Goal: Navigation & Orientation: Find specific page/section

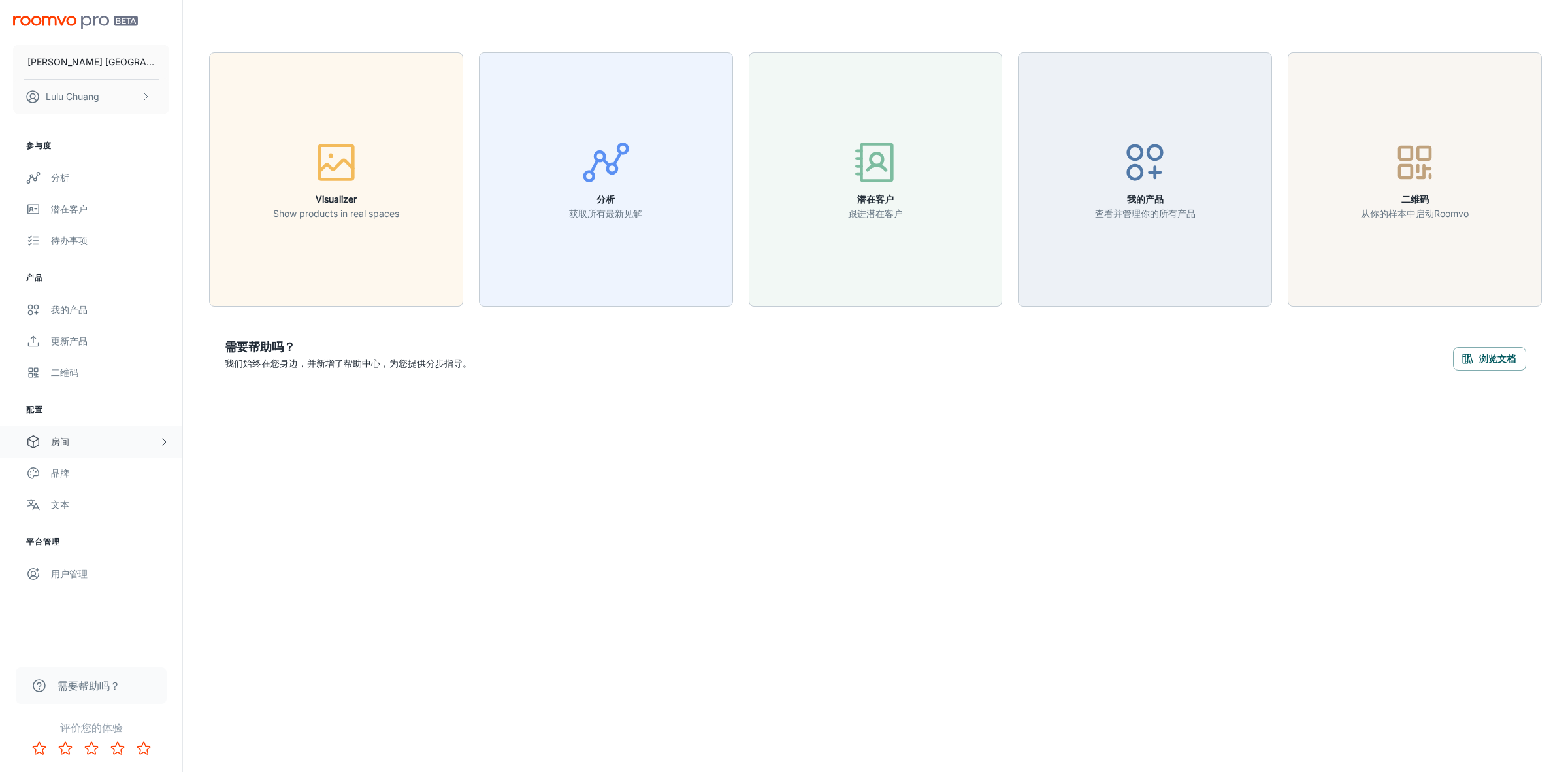
click at [87, 433] on div "房间" at bounding box center [91, 441] width 182 height 31
click at [87, 534] on div "Custom Rooms" at bounding box center [110, 536] width 118 height 15
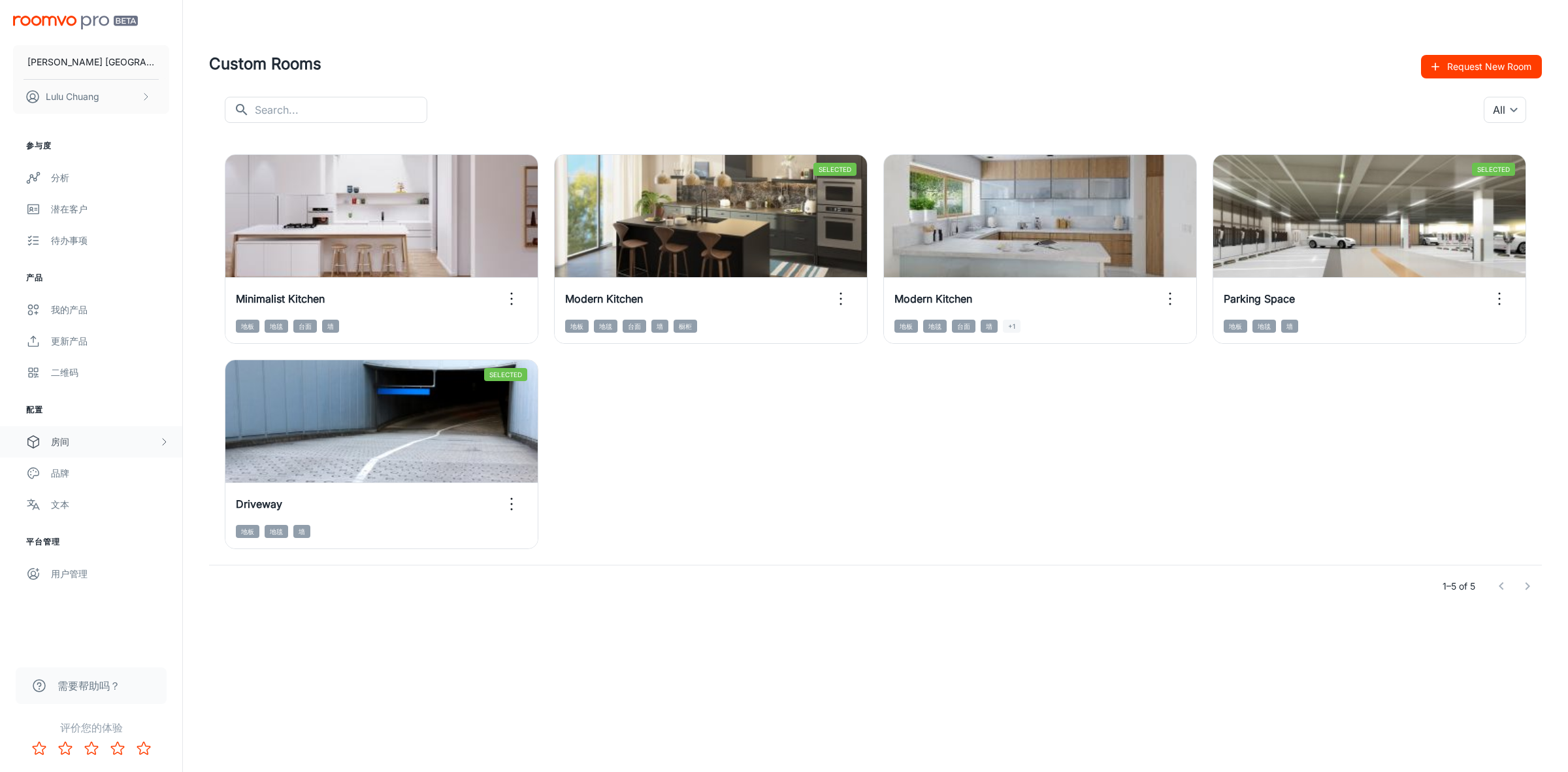
click at [77, 435] on div "房间" at bounding box center [105, 442] width 108 height 15
click at [94, 500] on div "Designer Rooms" at bounding box center [110, 504] width 118 height 15
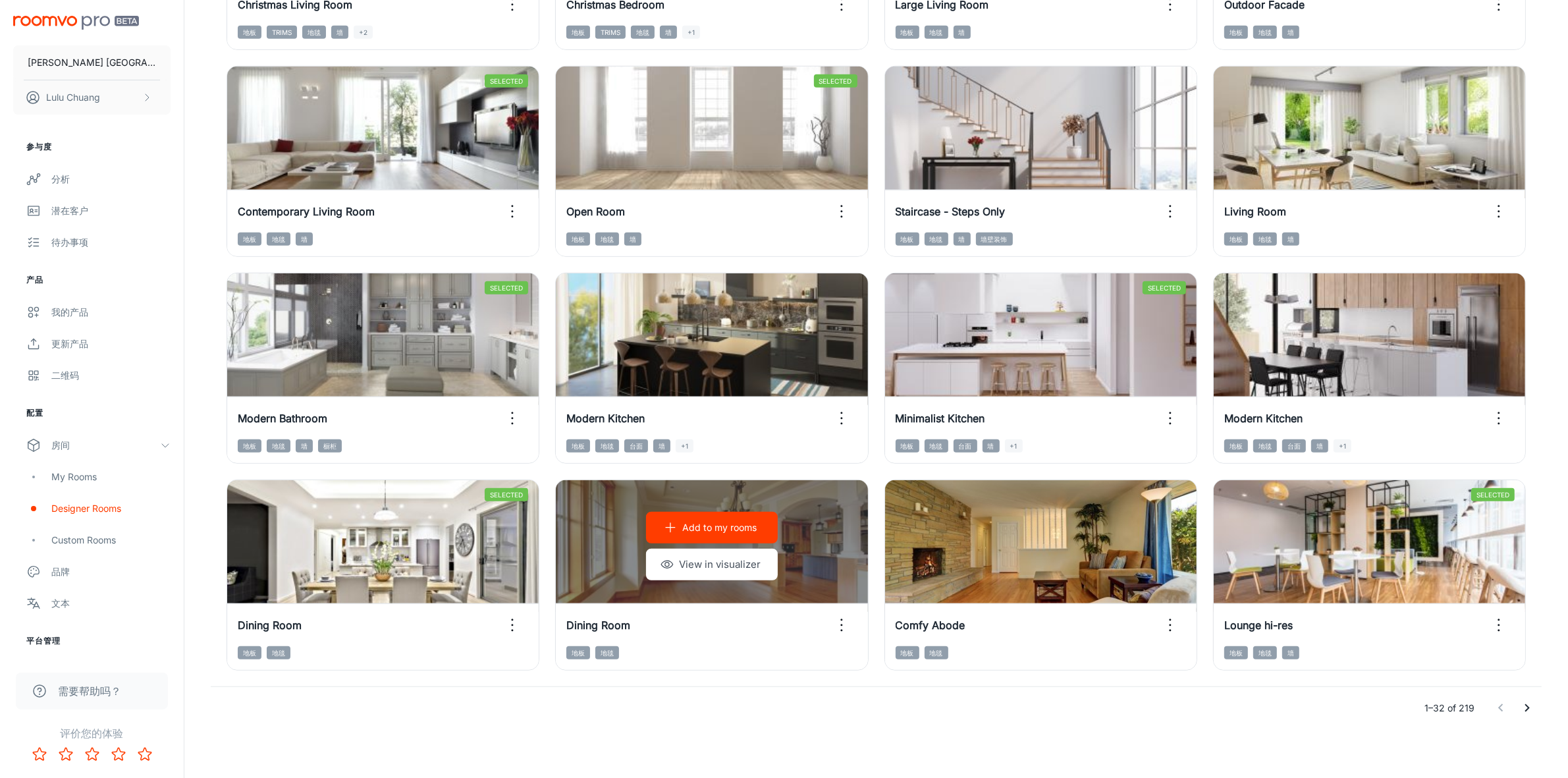
scroll to position [1181, 0]
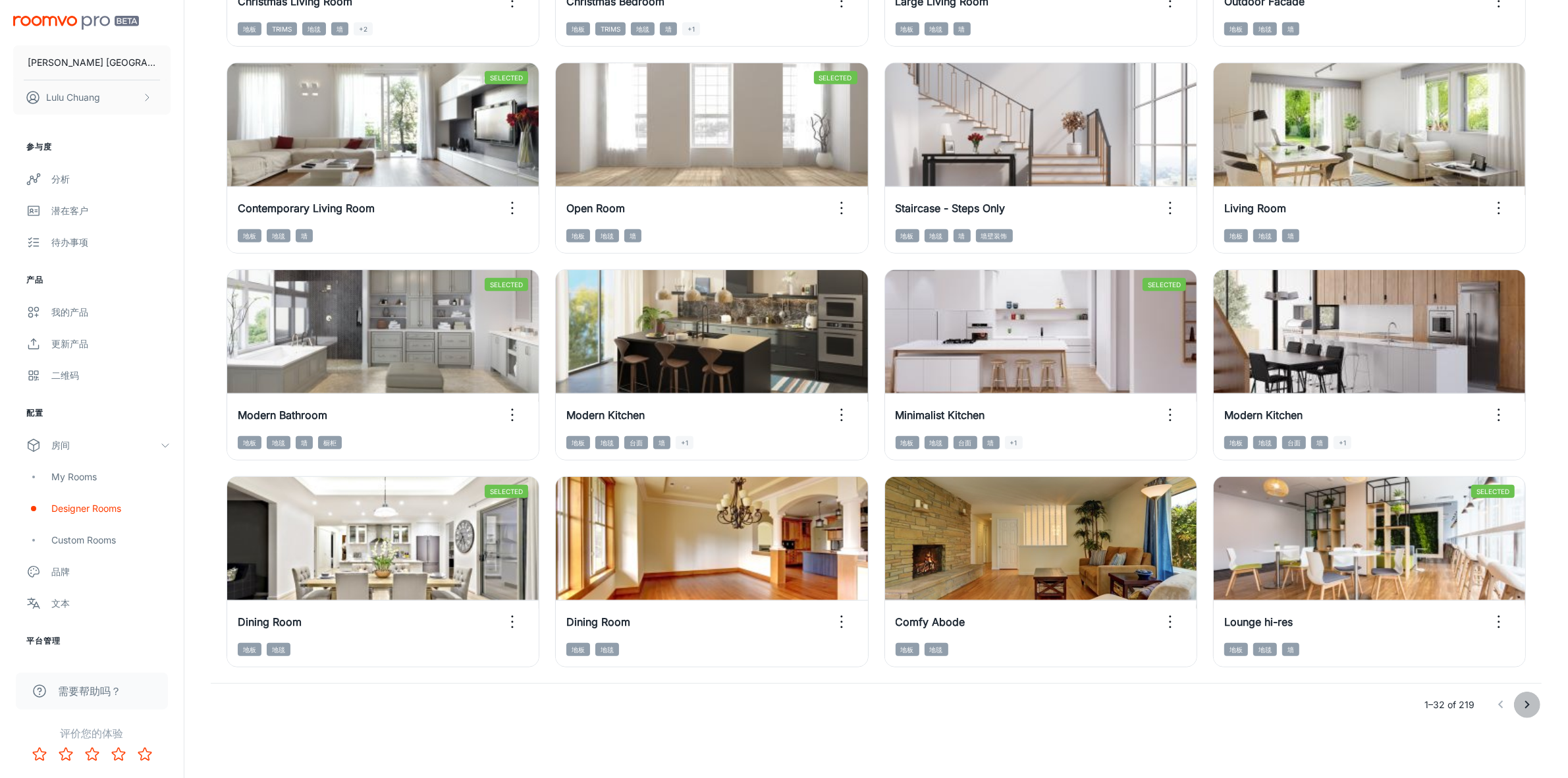
click at [1524, 699] on icon "Go to next page" at bounding box center [1527, 705] width 16 height 16
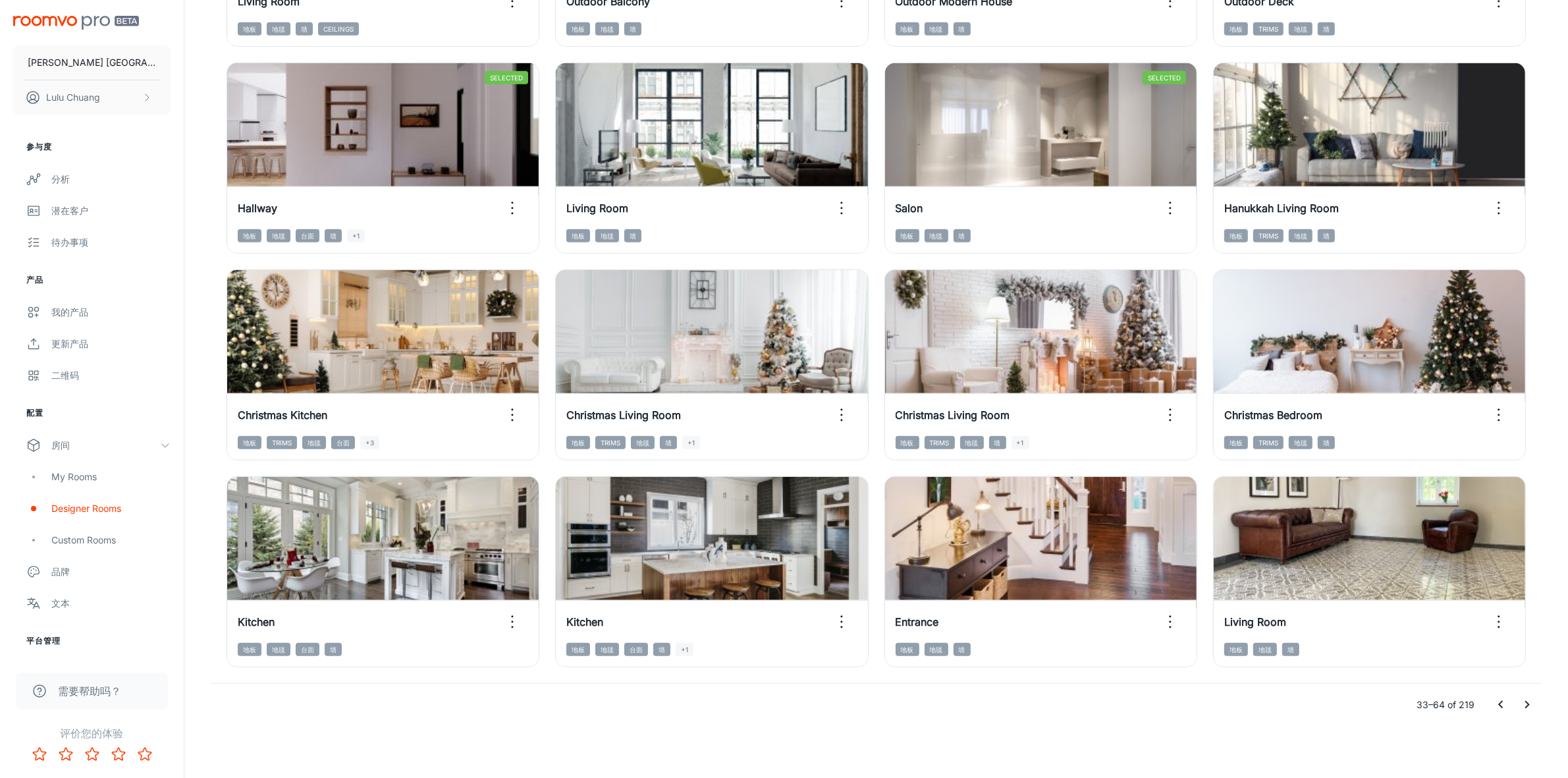
click at [1525, 699] on icon "Go to next page" at bounding box center [1527, 705] width 16 height 16
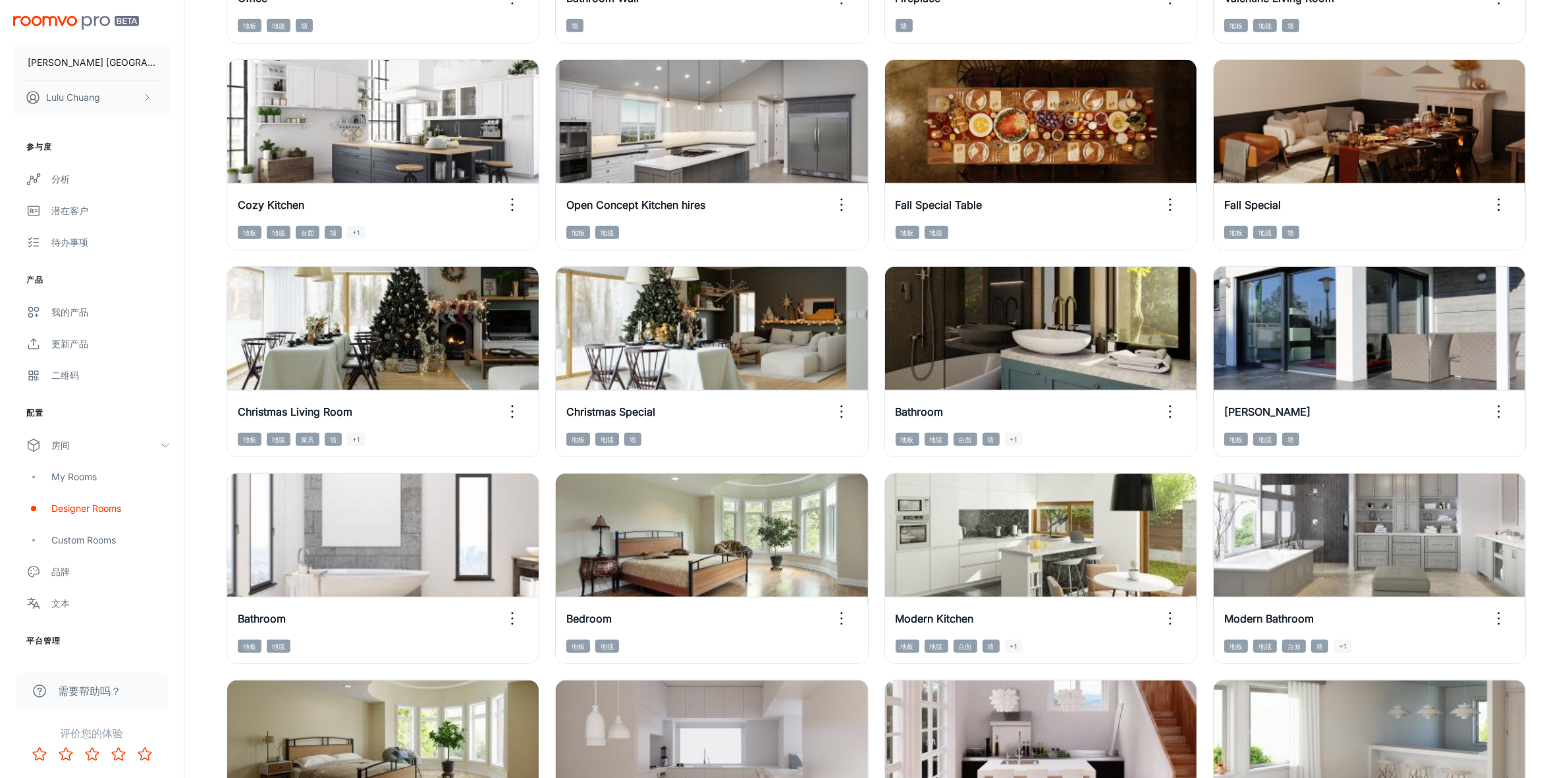
scroll to position [769, 0]
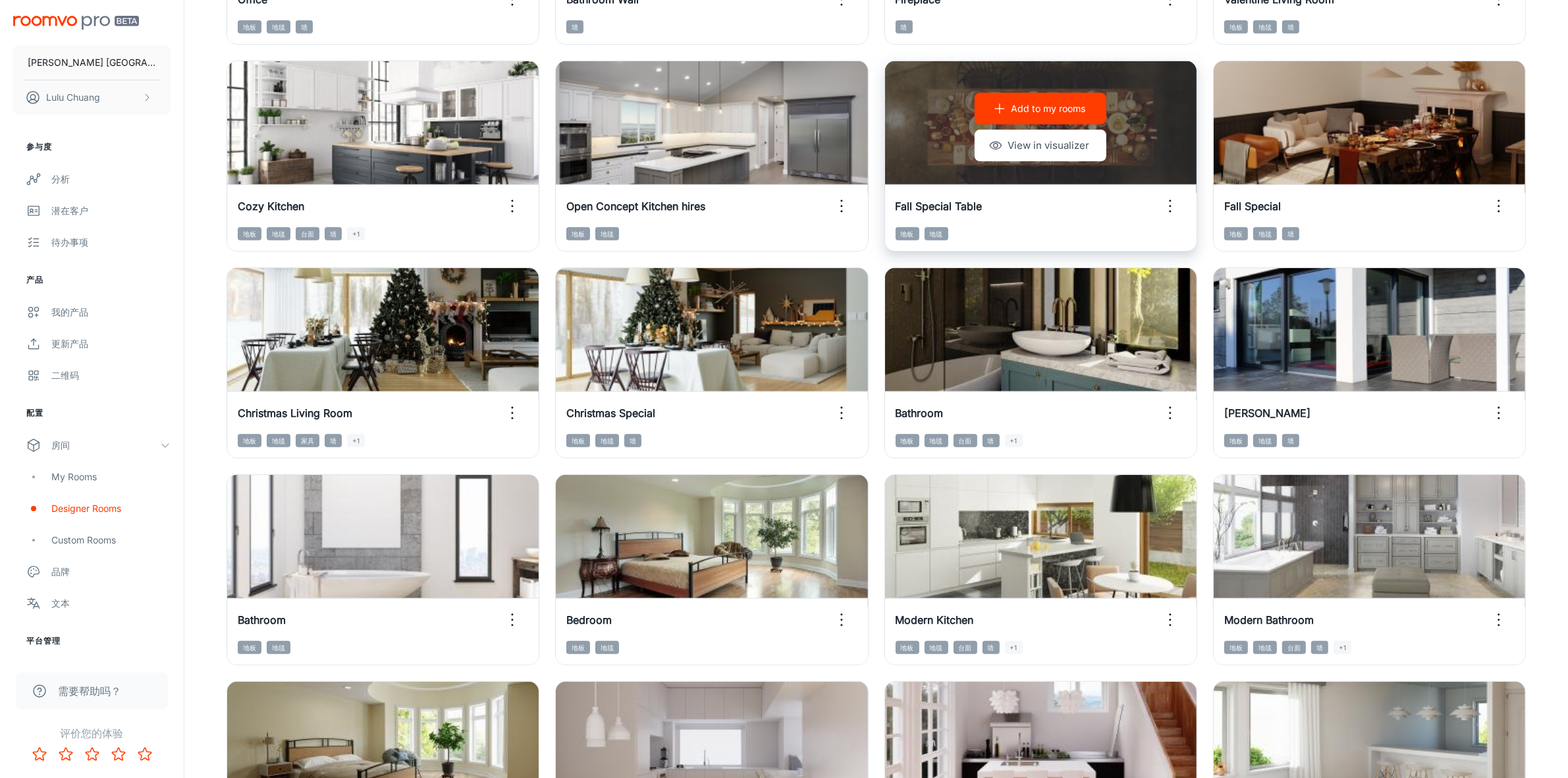
click at [910, 130] on div "Add to my rooms View in visualizer" at bounding box center [1040, 127] width 312 height 131
click at [1012, 145] on button "View in visualizer" at bounding box center [1040, 145] width 131 height 32
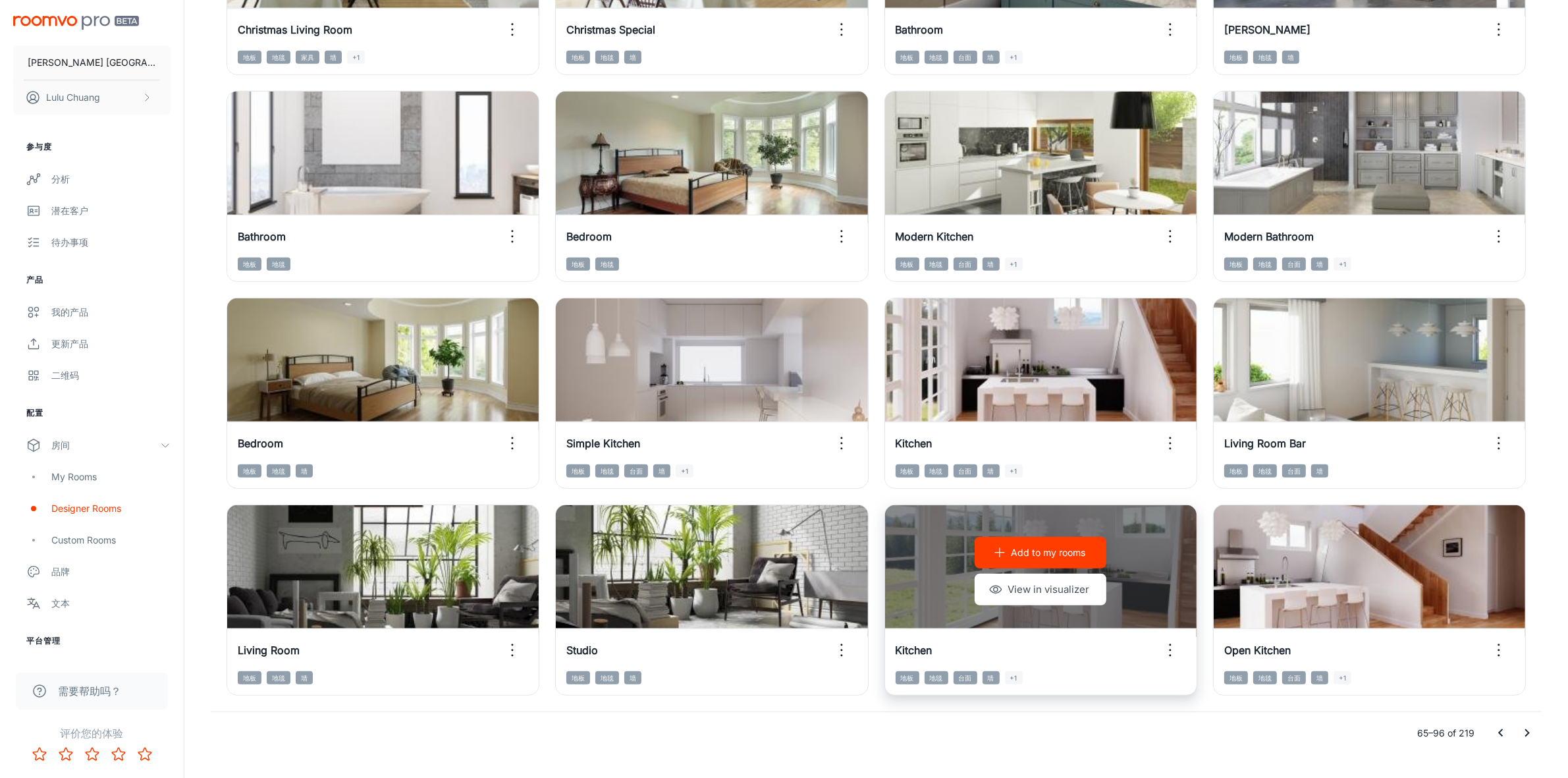
scroll to position [1181, 0]
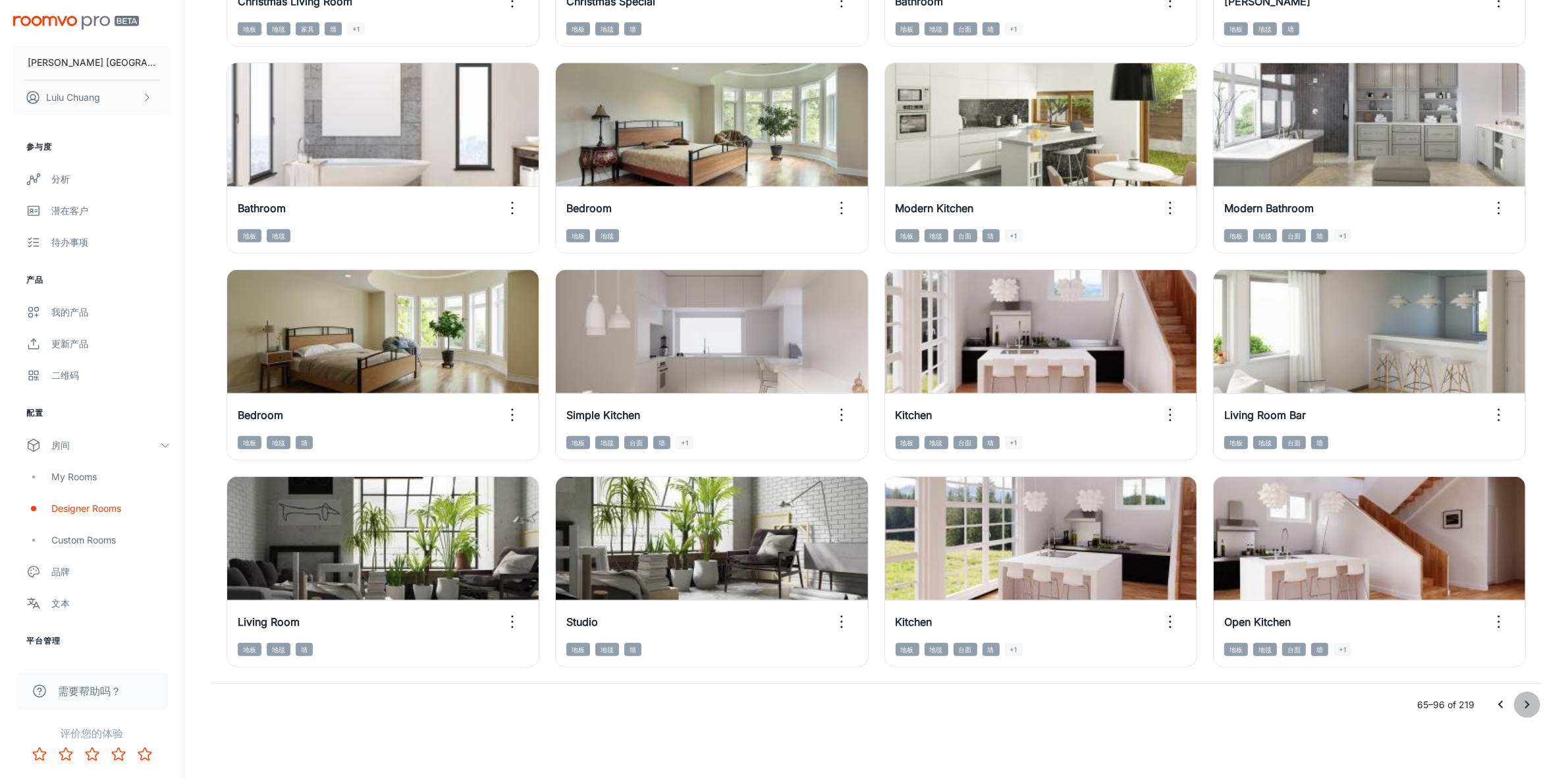
click at [1530, 713] on button "Go to next page" at bounding box center [1526, 704] width 26 height 26
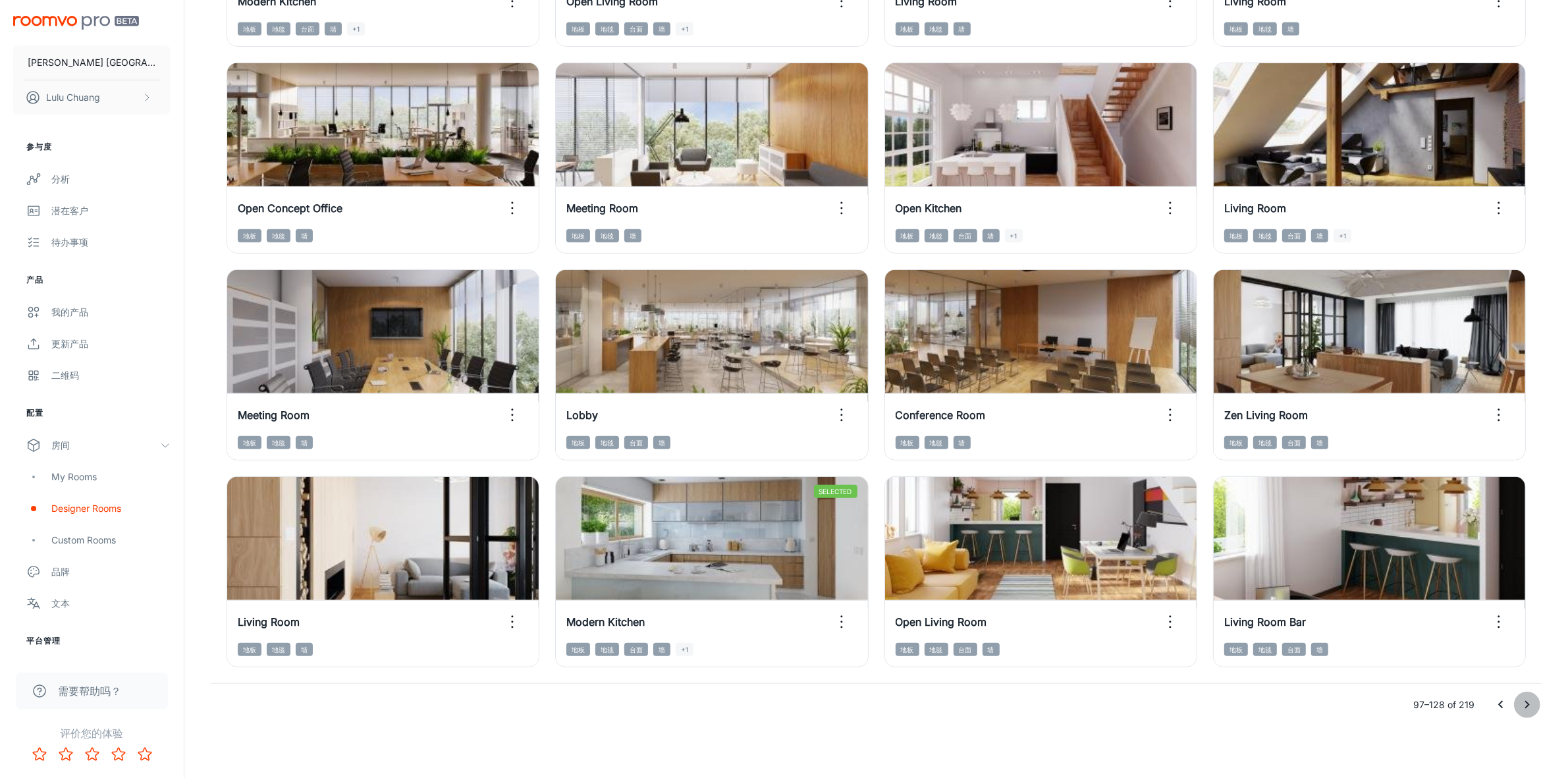
click at [1520, 695] on button "Go to next page" at bounding box center [1526, 704] width 26 height 26
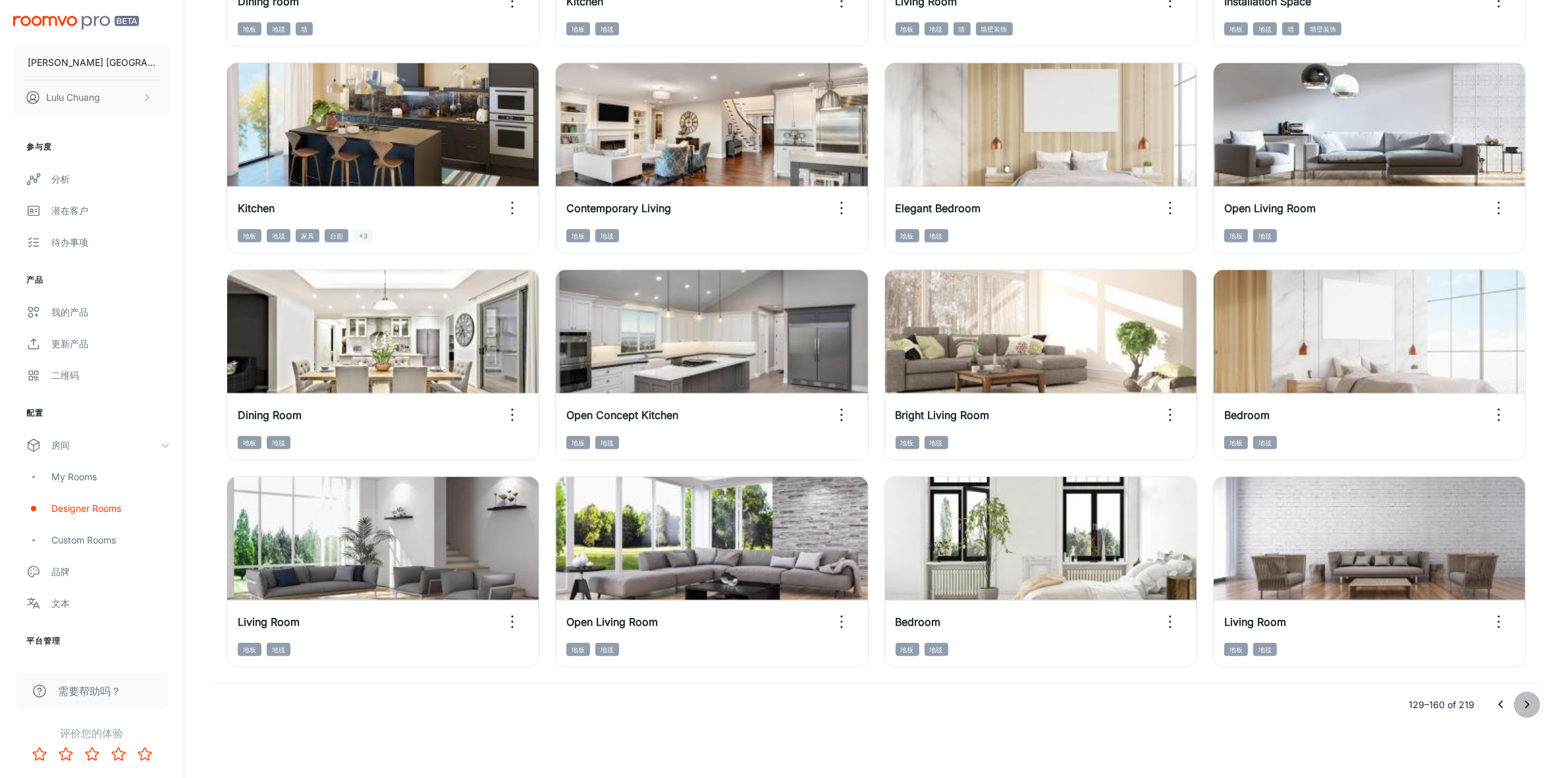
click at [1518, 709] on button "Go to next page" at bounding box center [1526, 704] width 26 height 26
click at [1518, 696] on button "Go to next page" at bounding box center [1526, 704] width 26 height 26
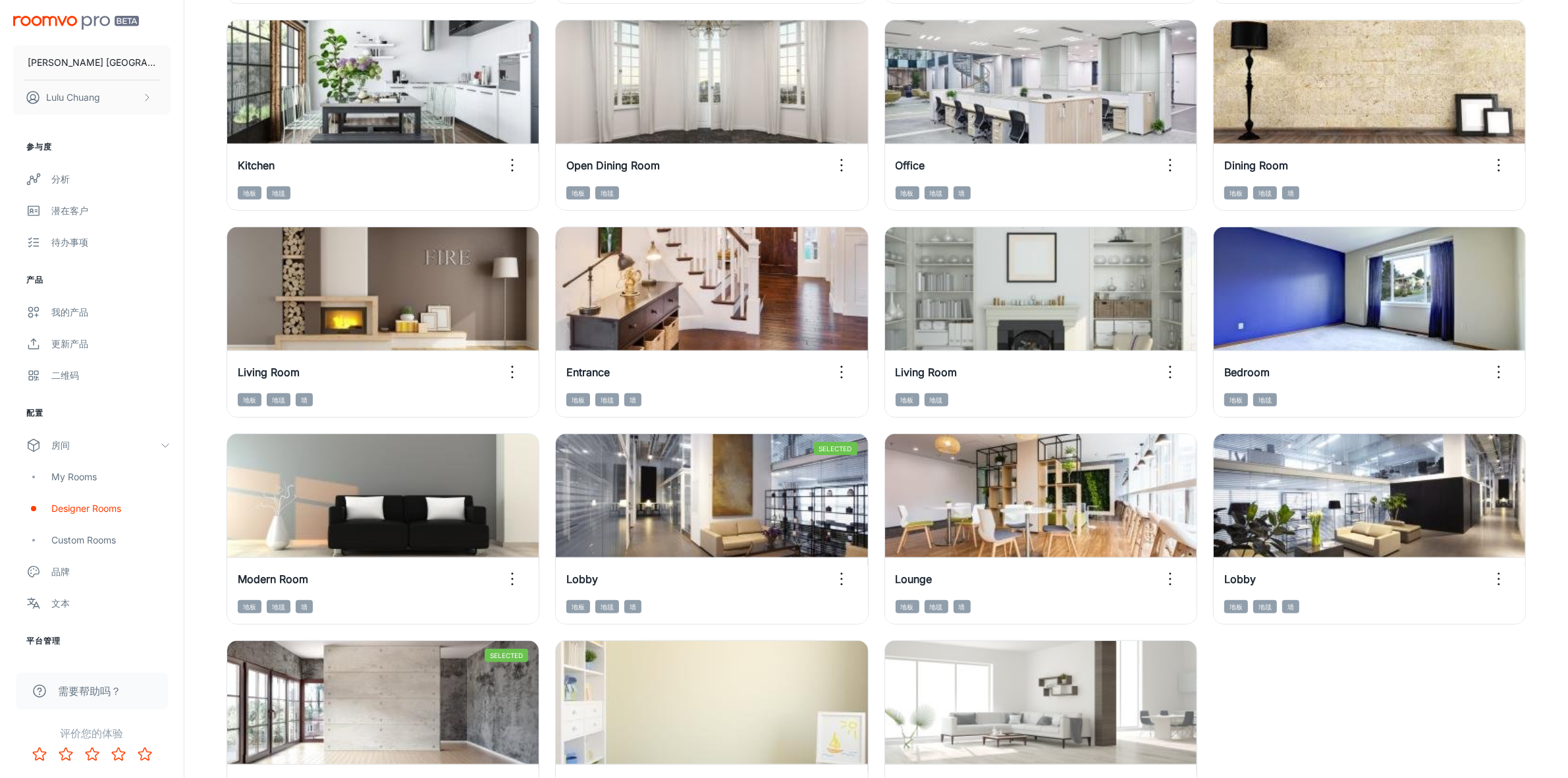
scroll to position [975, 0]
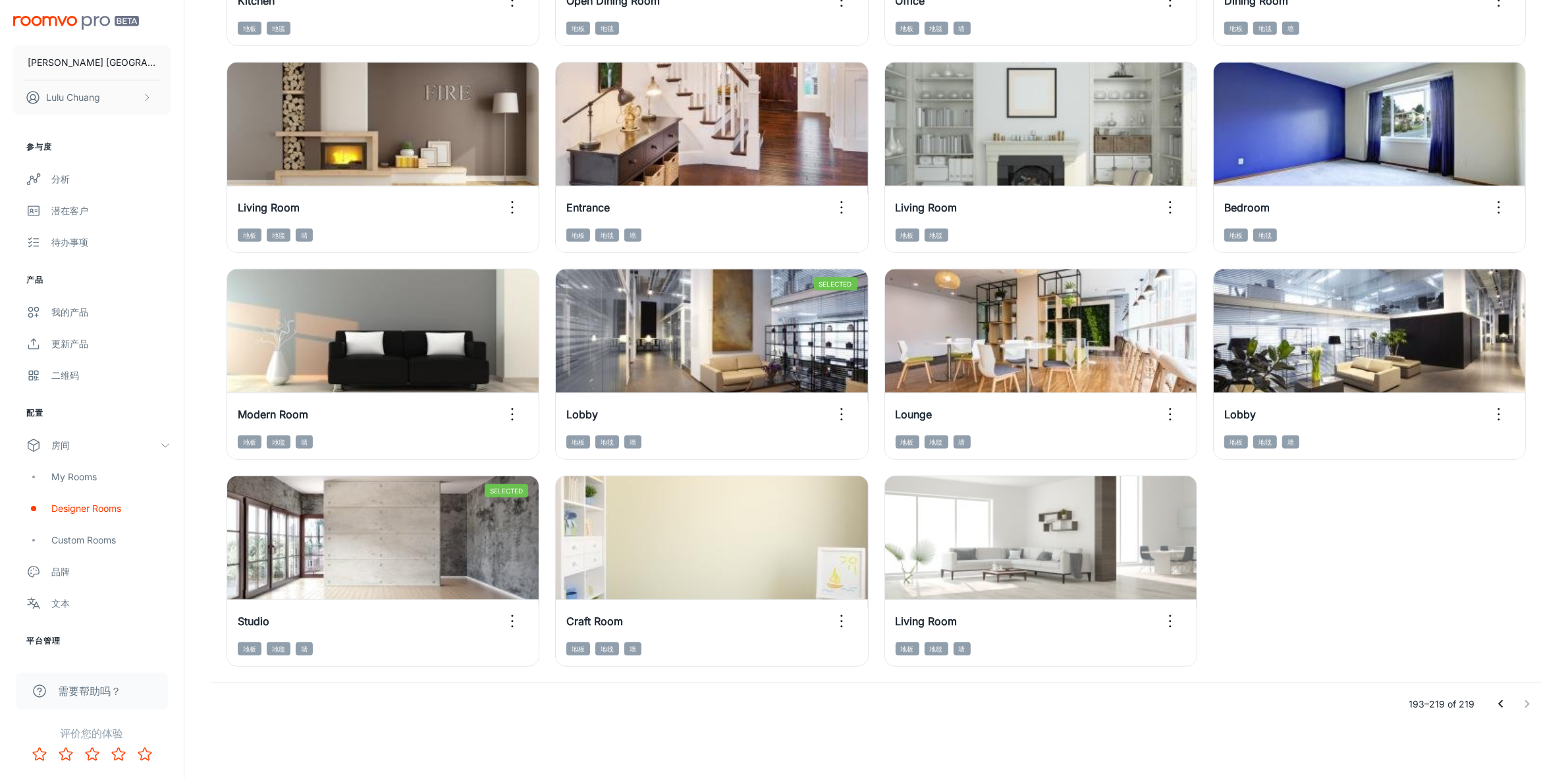
click at [1520, 709] on div at bounding box center [1514, 704] width 53 height 26
